Goal: Information Seeking & Learning: Learn about a topic

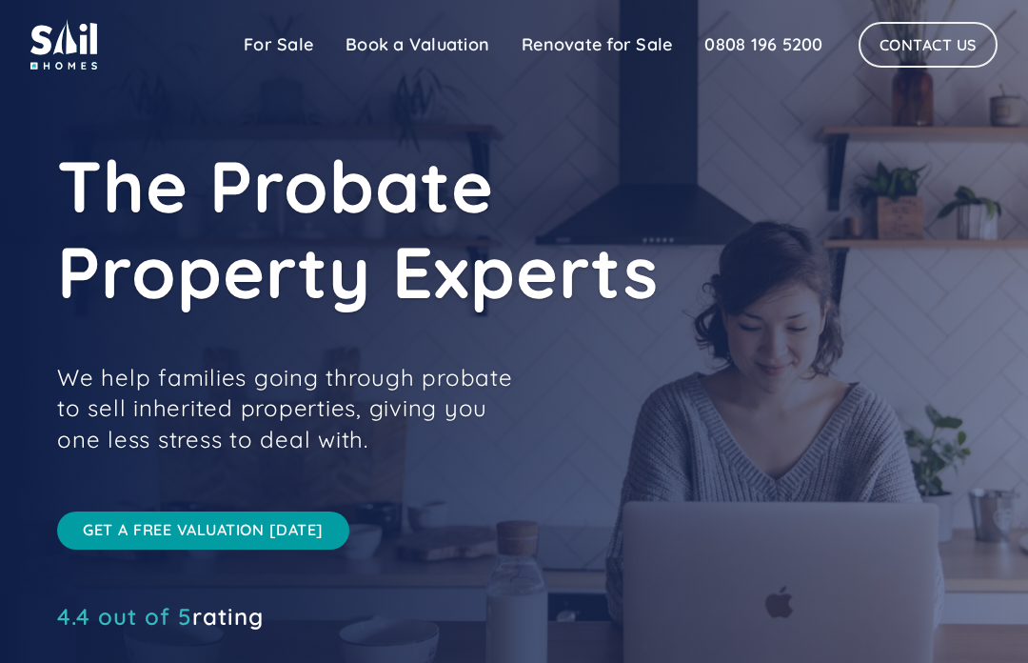
click at [274, 50] on link "For Sale" at bounding box center [279, 45] width 102 height 38
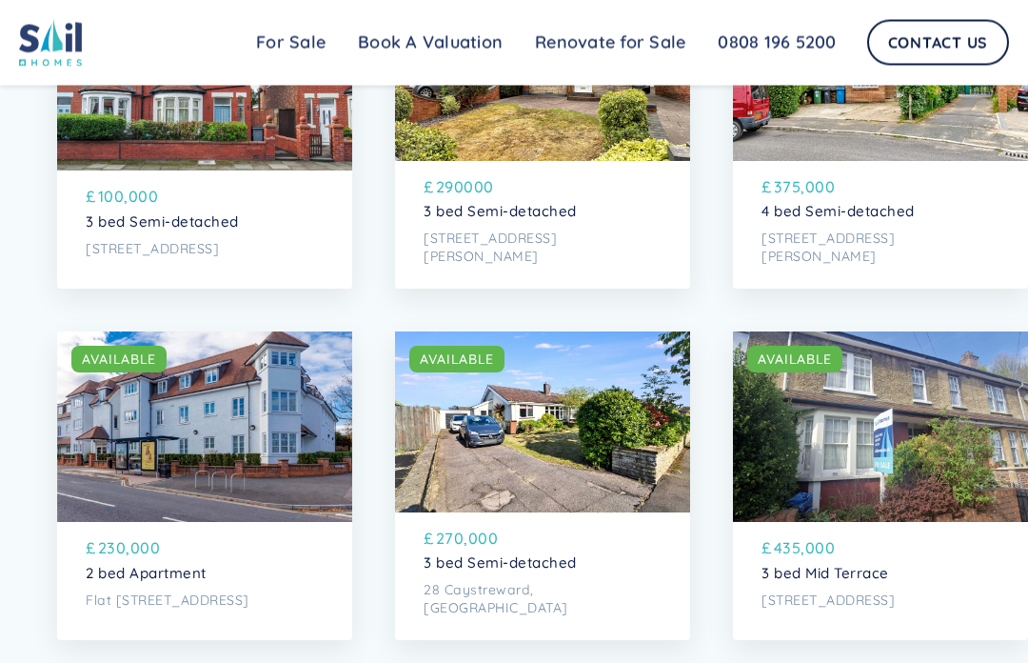
scroll to position [3096, 0]
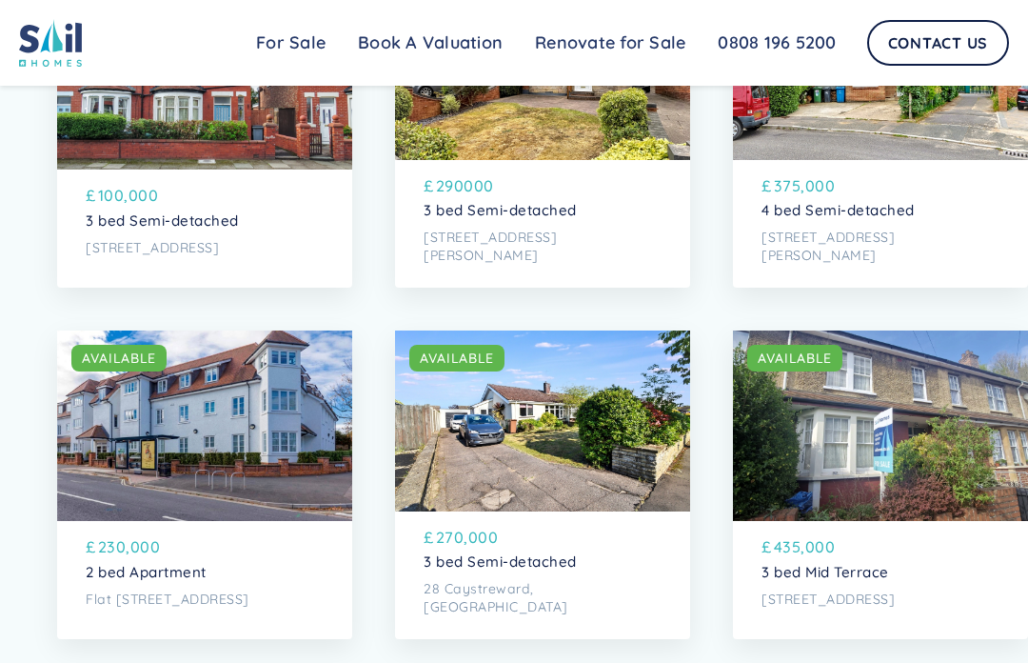
click at [81, 452] on div "SOLD AVAILABLE" at bounding box center [204, 425] width 295 height 190
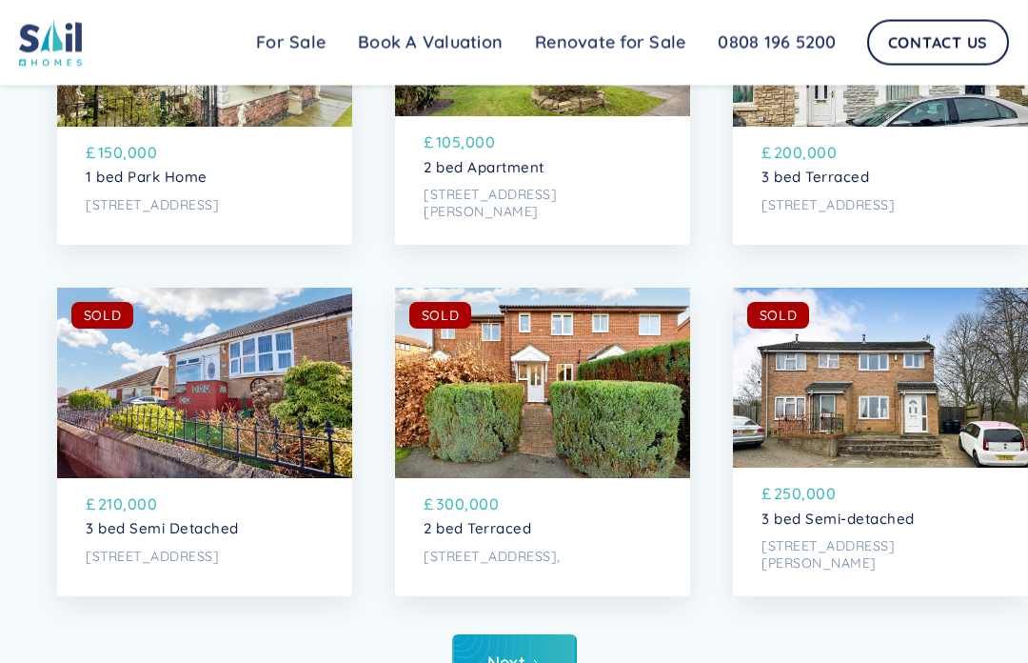
scroll to position [4999, 0]
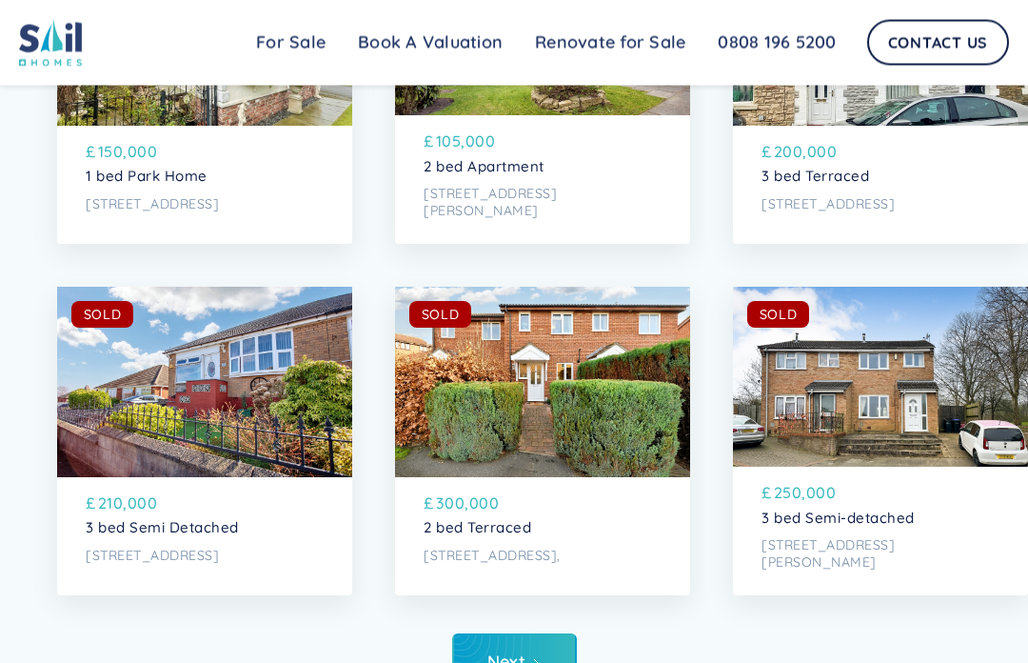
click at [484, 656] on link "Next" at bounding box center [514, 663] width 125 height 59
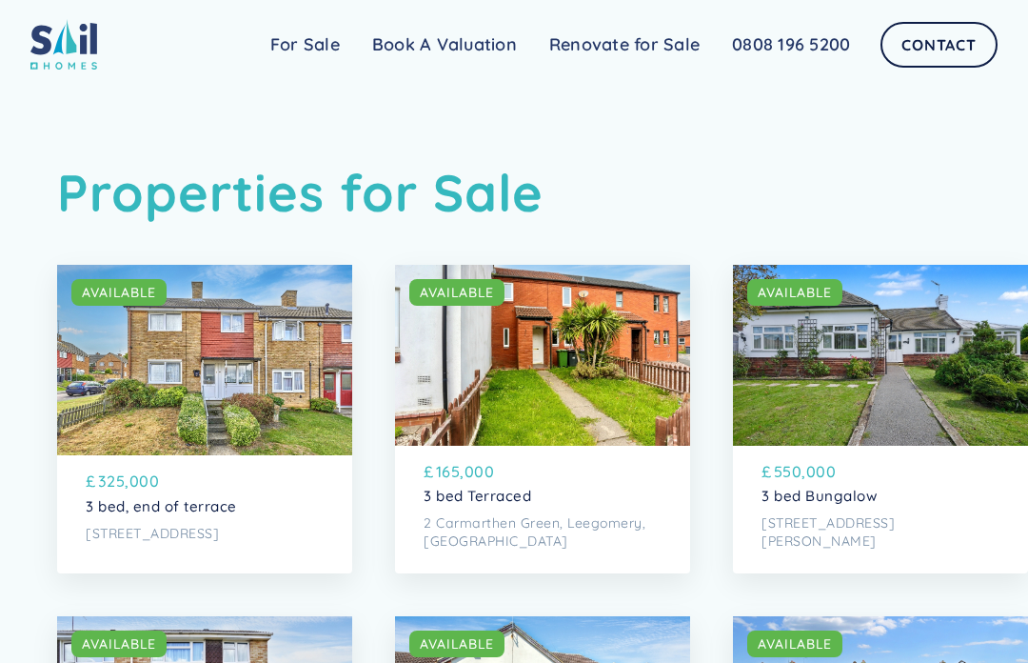
click at [301, 42] on link "For Sale" at bounding box center [305, 45] width 102 height 38
click at [286, 45] on link "For Sale" at bounding box center [305, 45] width 102 height 38
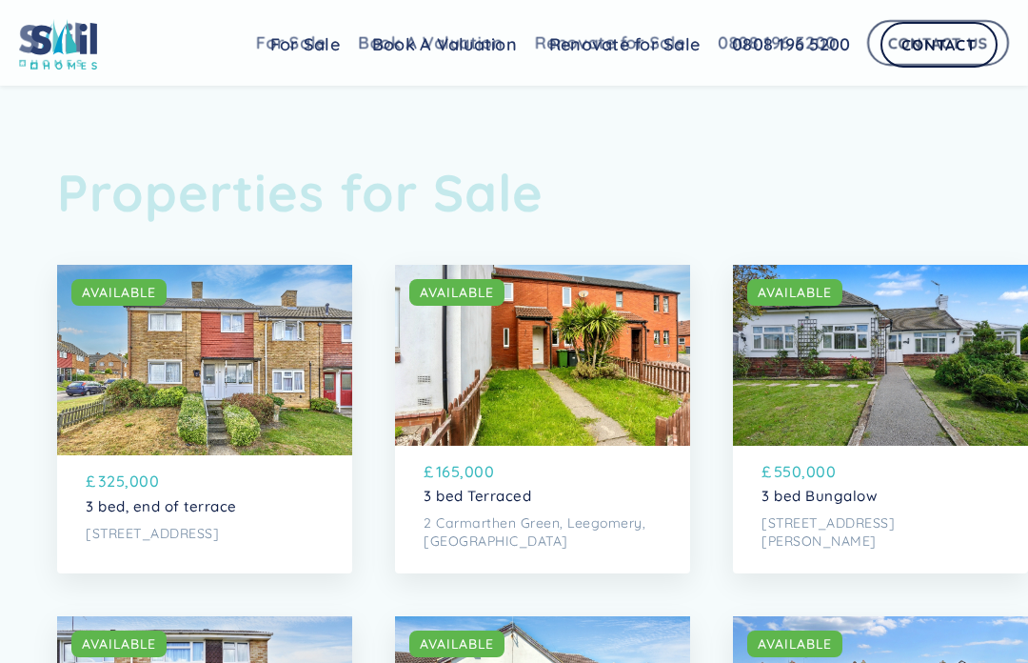
scroll to position [5067, 0]
